Goal: Task Accomplishment & Management: Complete application form

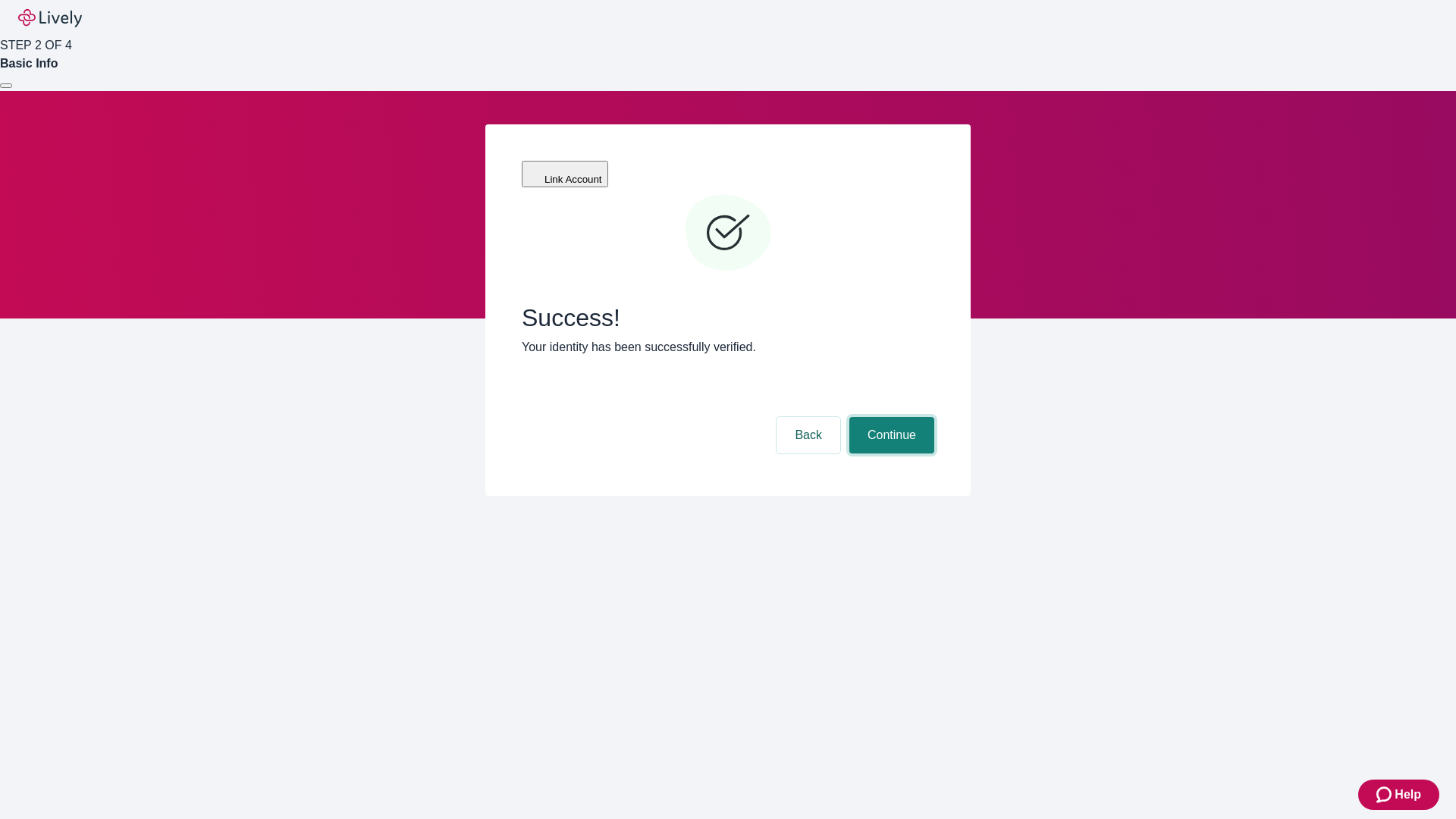
click at [890, 417] on button "Continue" at bounding box center [892, 435] width 85 height 37
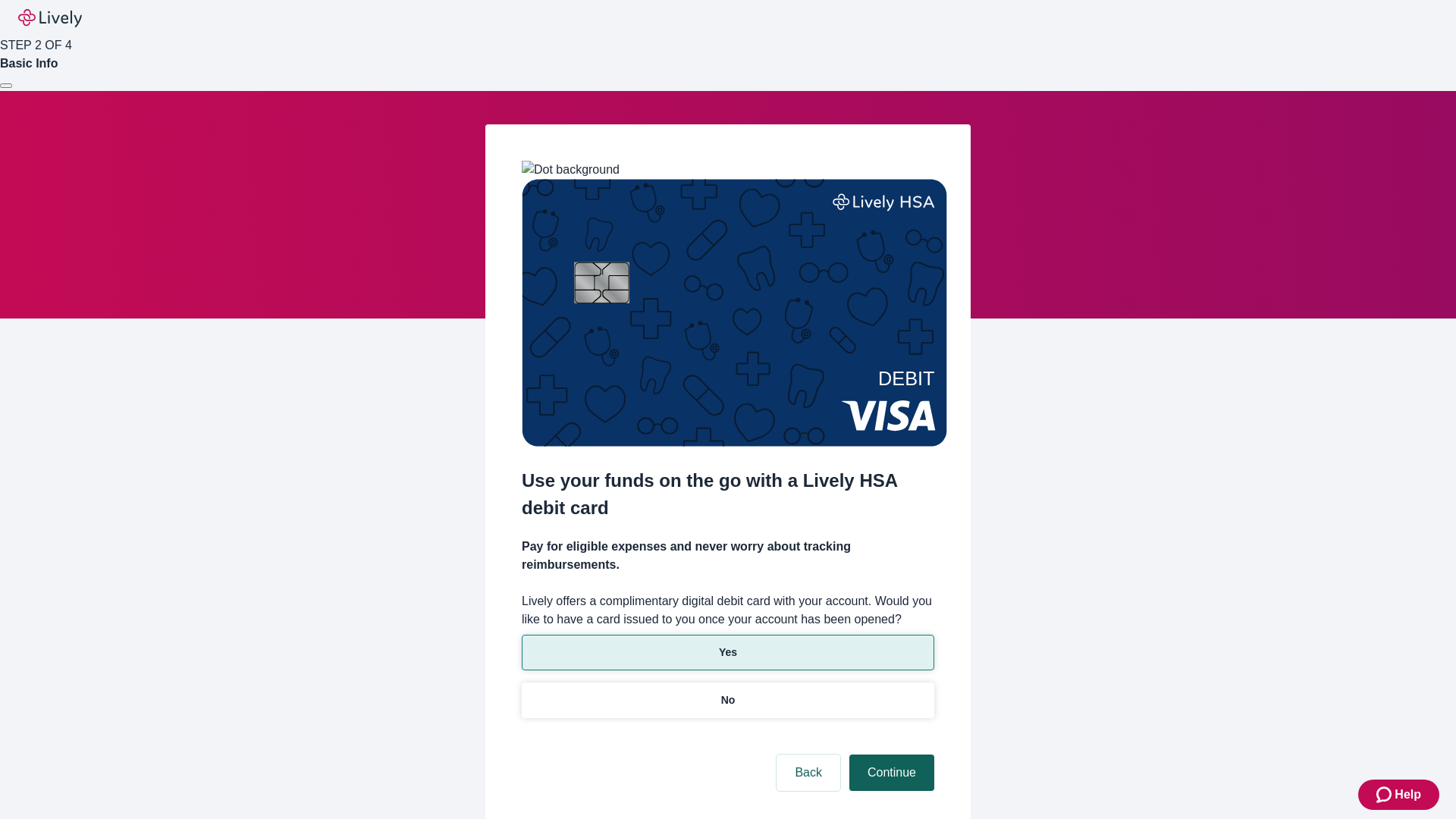
click at [727, 692] on p "No" at bounding box center [728, 700] width 15 height 16
click at [890, 754] on button "Continue" at bounding box center [892, 772] width 85 height 37
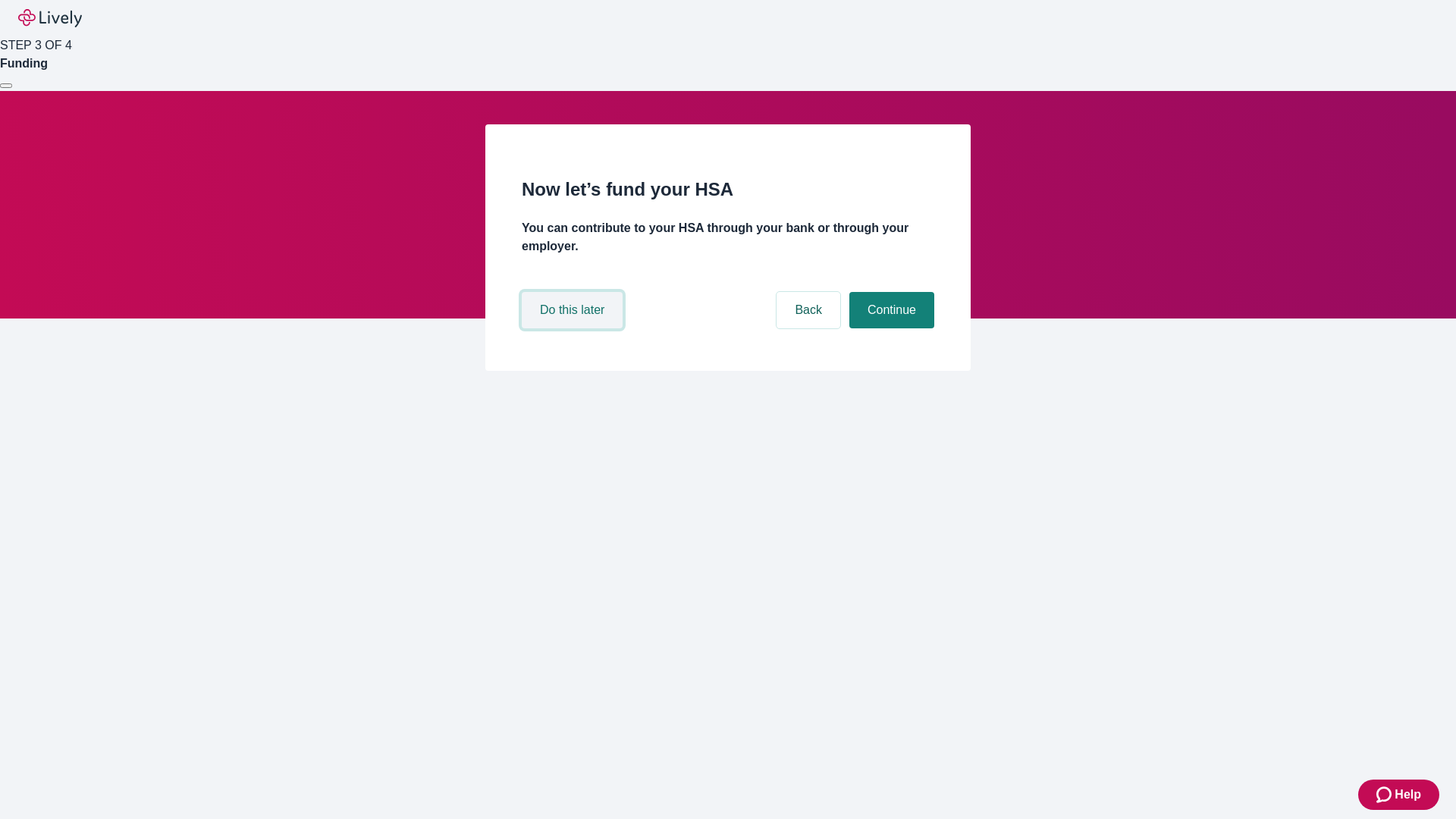
click at [574, 329] on button "Do this later" at bounding box center [572, 310] width 101 height 37
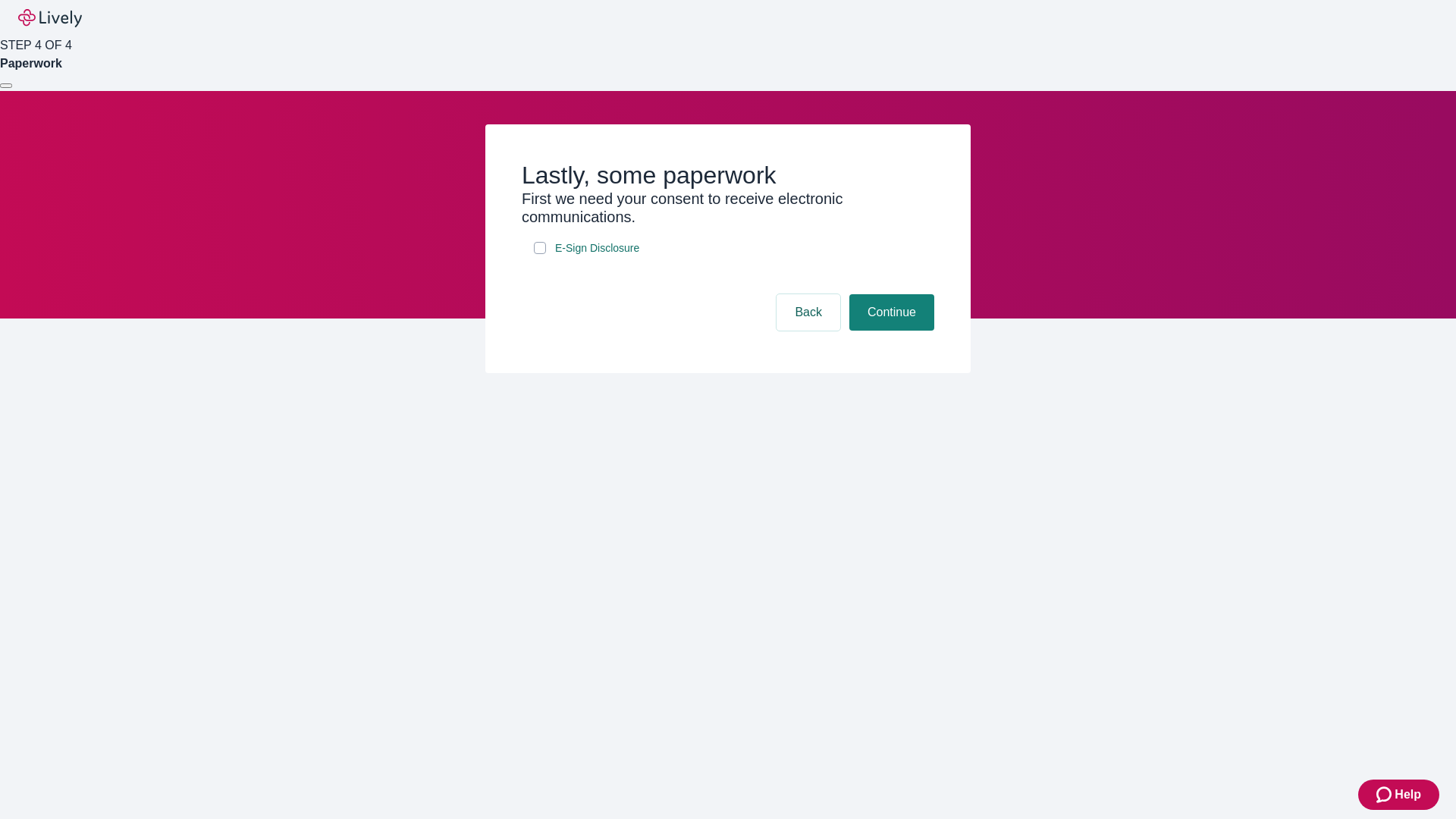
click at [540, 254] on input "E-Sign Disclosure" at bounding box center [539, 248] width 12 height 12
checkbox input "true"
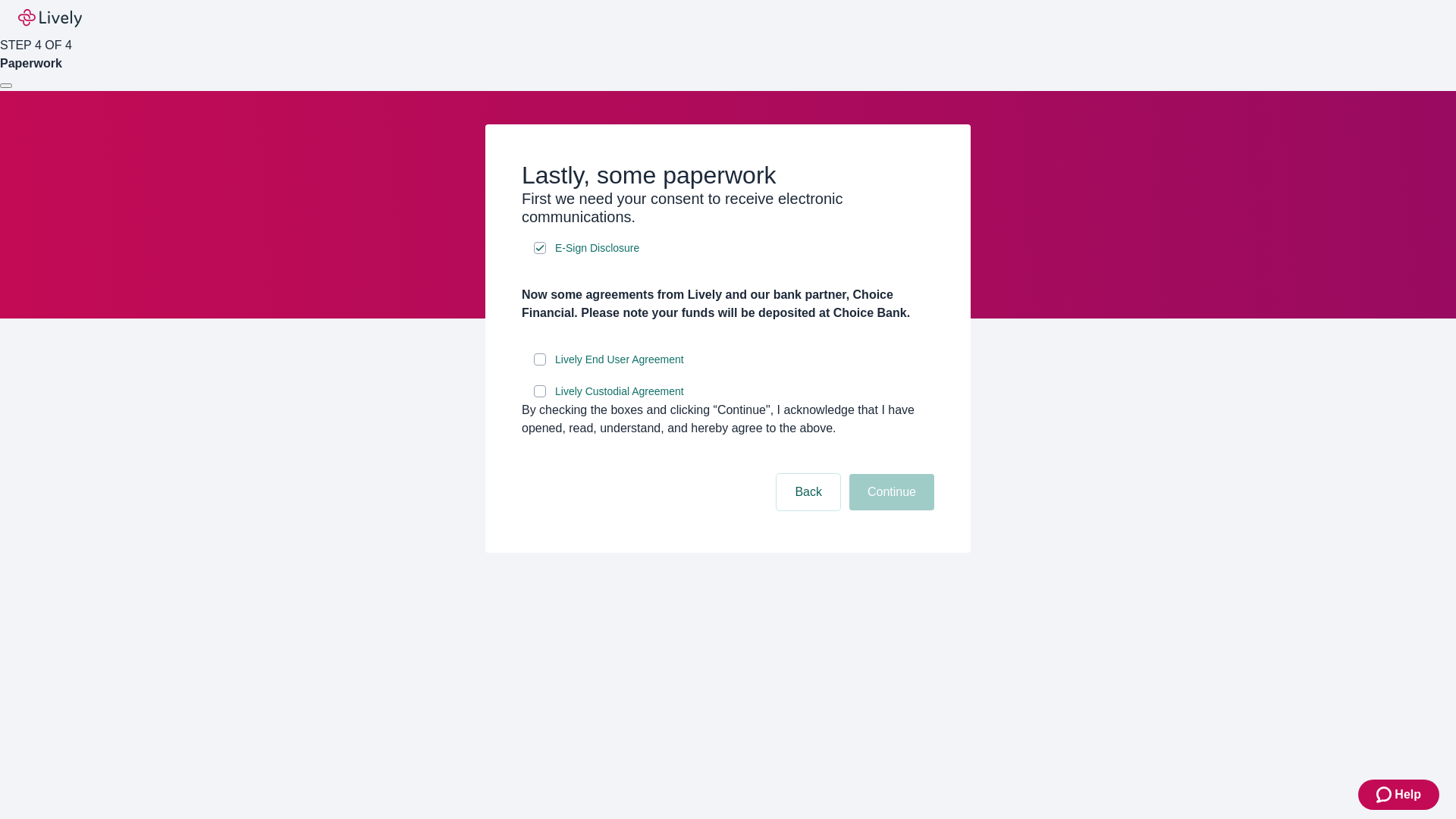
click at [540, 365] on input "Lively End User Agreement" at bounding box center [539, 359] width 12 height 12
checkbox input "true"
click at [540, 397] on input "Lively Custodial Agreement" at bounding box center [539, 391] width 12 height 12
checkbox input "true"
click at [890, 510] on button "Continue" at bounding box center [892, 491] width 85 height 37
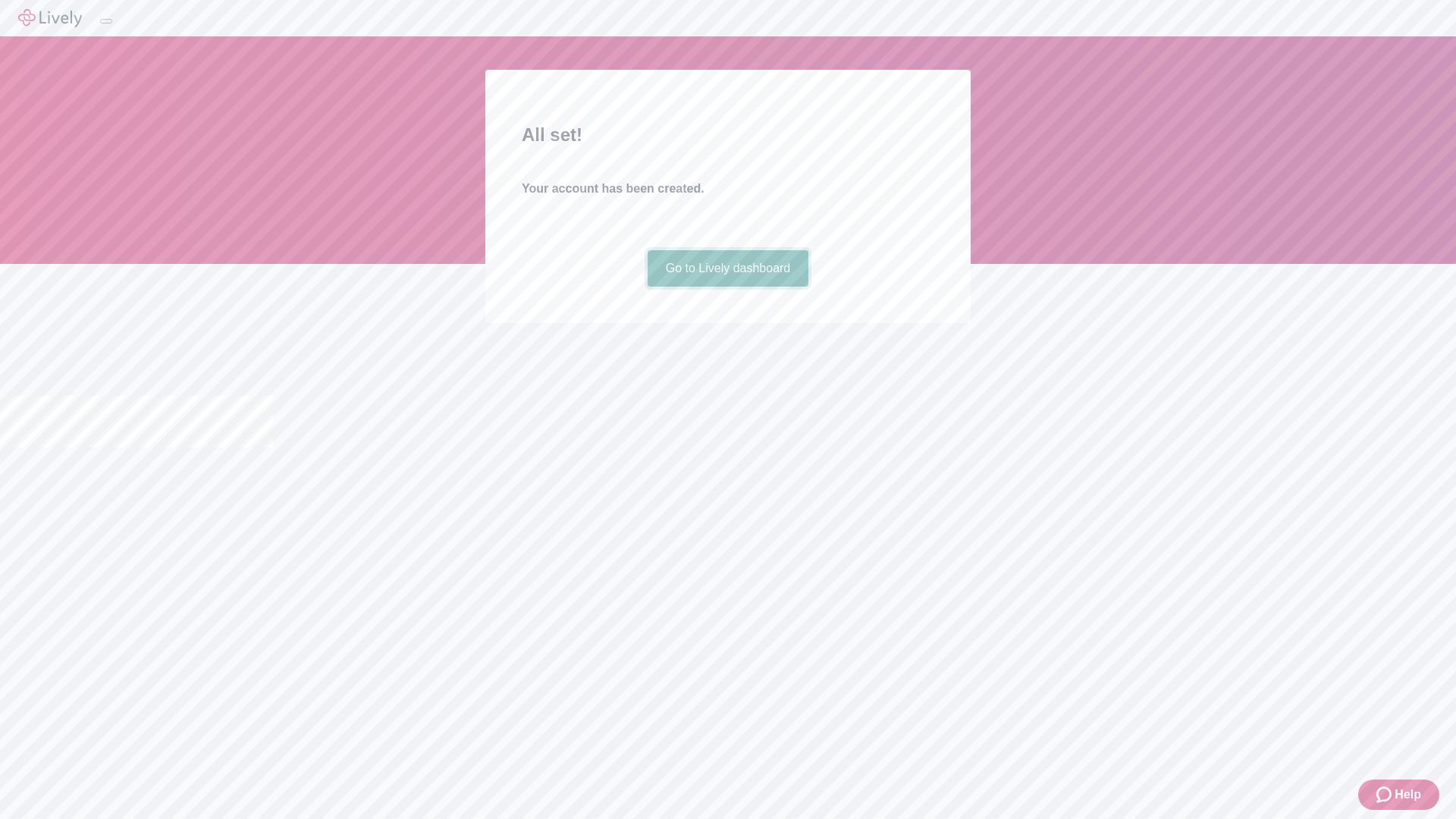
click at [727, 287] on link "Go to Lively dashboard" at bounding box center [728, 268] width 162 height 37
